Goal: Check status: Check status

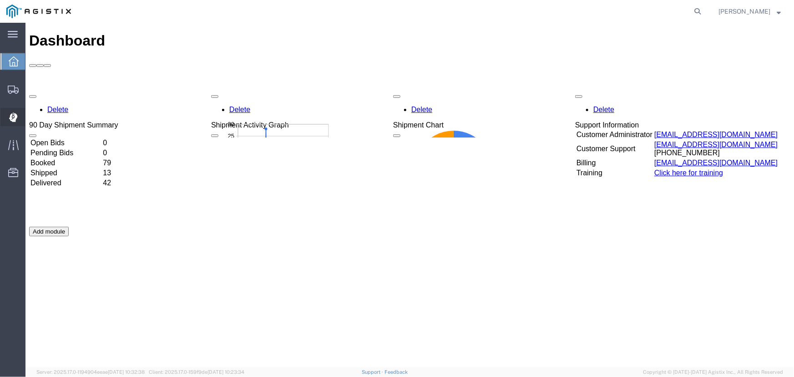
click at [14, 116] on icon at bounding box center [13, 117] width 9 height 10
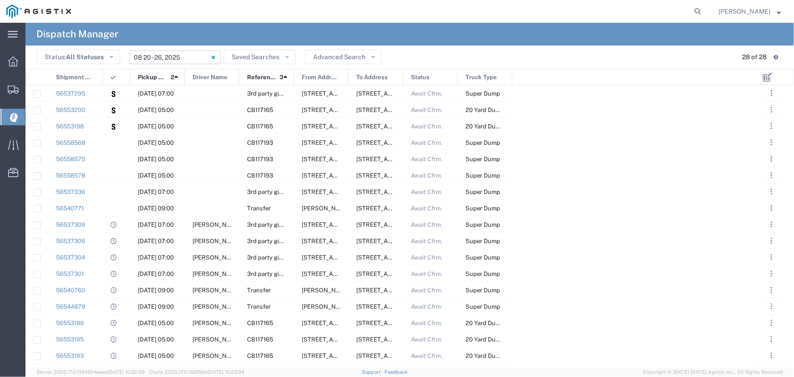
click at [190, 55] on input "[DATE] - [DATE]" at bounding box center [175, 58] width 91 height 14
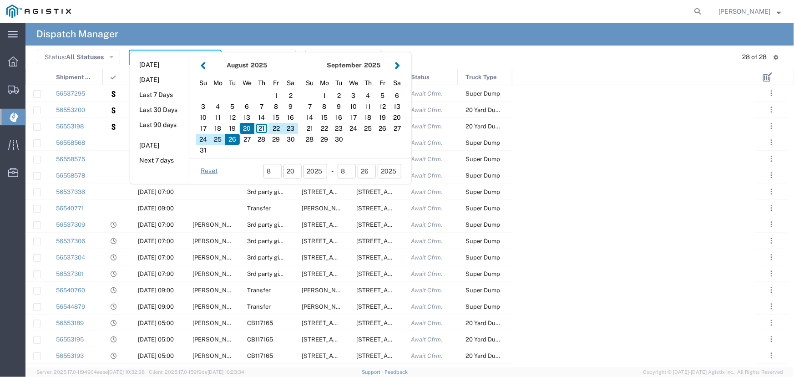
click at [259, 130] on div "21" at bounding box center [261, 128] width 15 height 11
type input "[DATE]"
type input "[DATE] - [DATE]"
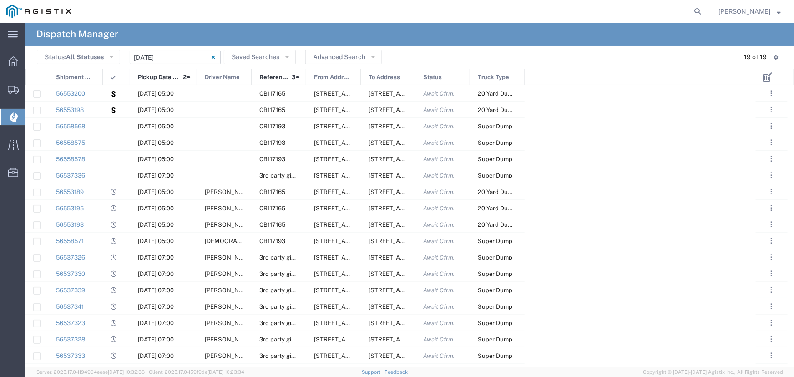
drag, startPoint x: 183, startPoint y: 73, endPoint x: 195, endPoint y: 76, distance: 12.7
click at [195, 76] on div at bounding box center [197, 77] width 4 height 16
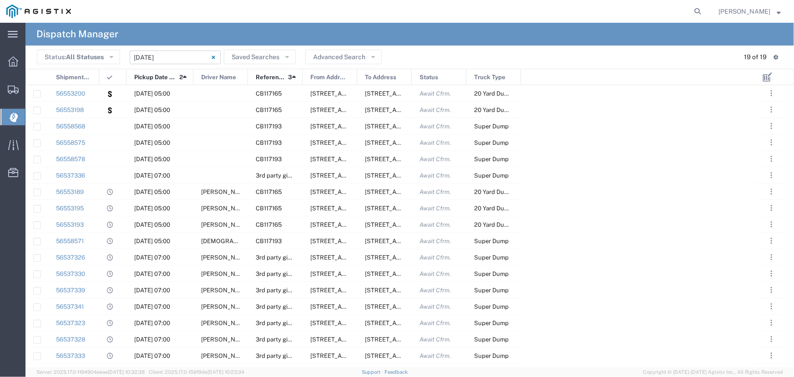
click at [98, 72] on div at bounding box center [99, 77] width 4 height 16
